Goal: Transaction & Acquisition: Purchase product/service

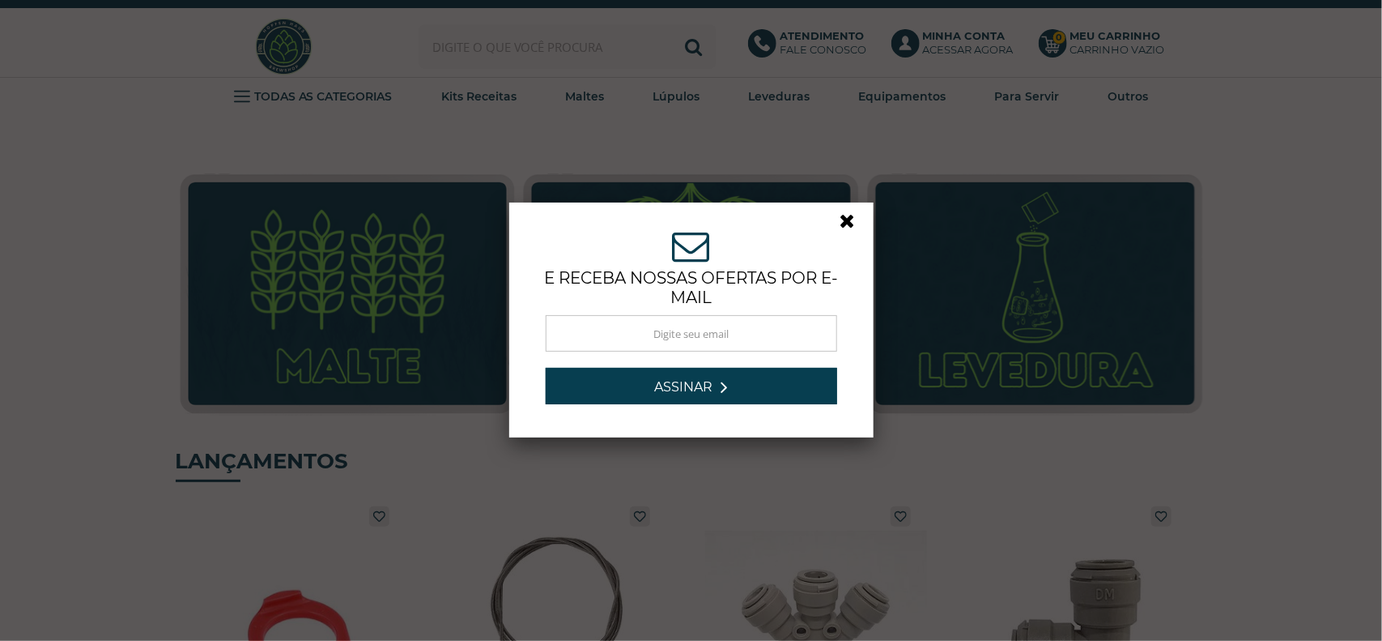
click at [849, 219] on link at bounding box center [855, 225] width 29 height 29
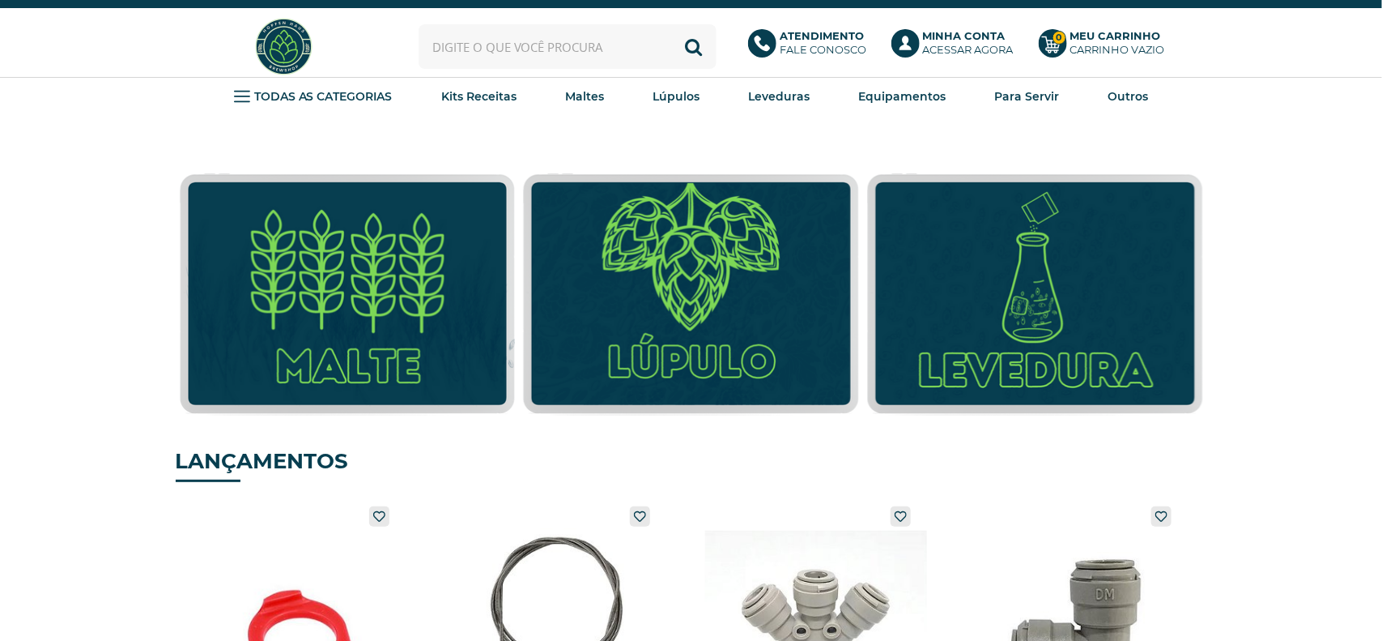
click at [547, 49] on input "text" at bounding box center [568, 46] width 298 height 45
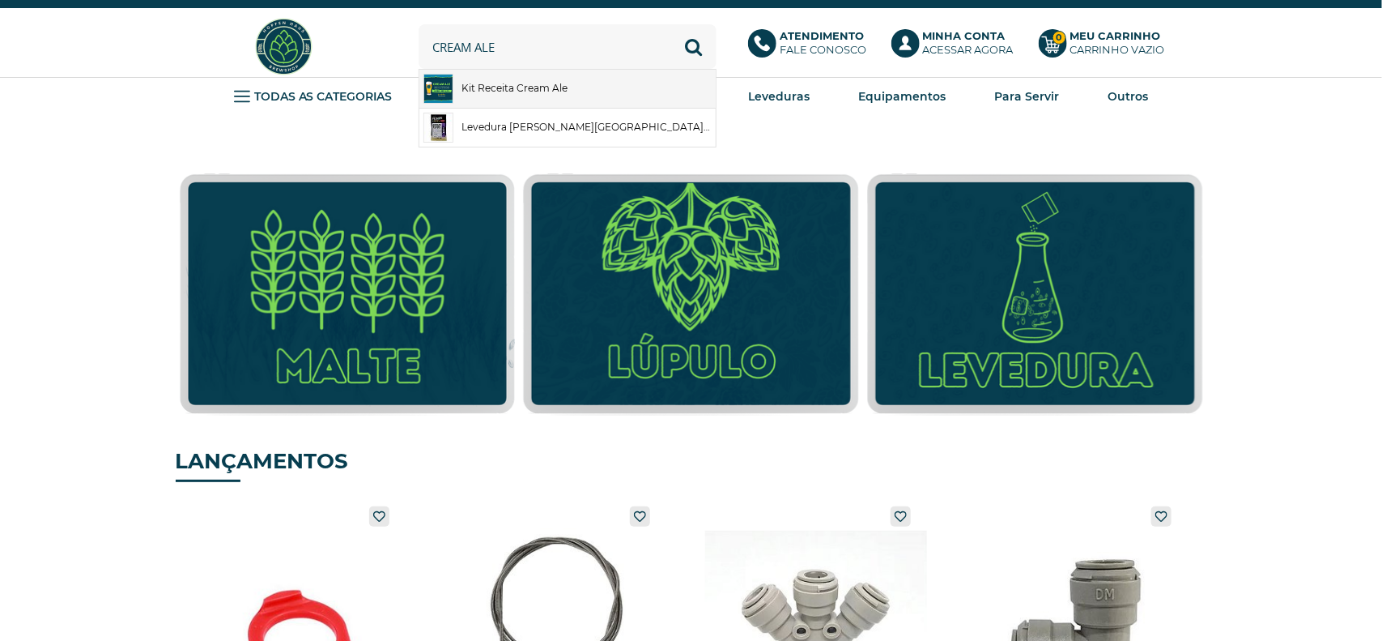
click at [573, 87] on link "Kit Receita Cream Ale" at bounding box center [567, 89] width 296 height 38
type input "Kit Receita Cream Ale"
